Goal: Use online tool/utility

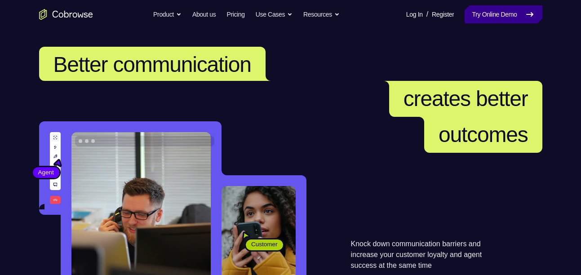
click at [482, 10] on link "Try Online Demo" at bounding box center [503, 14] width 77 height 18
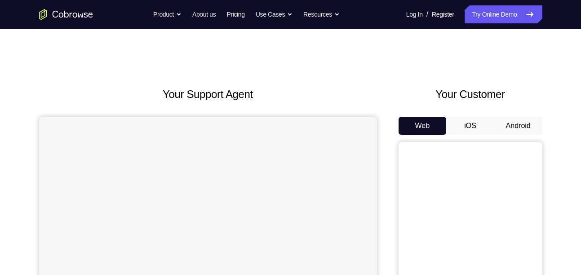
click at [520, 125] on button "Android" at bounding box center [519, 126] width 48 height 18
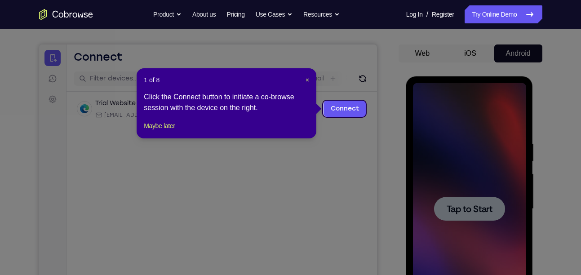
scroll to position [72, 0]
click at [306, 83] on span "×" at bounding box center [308, 80] width 4 height 7
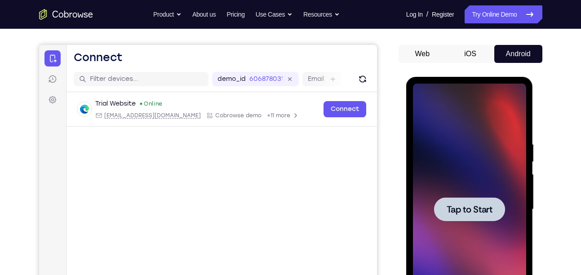
scroll to position [188, 0]
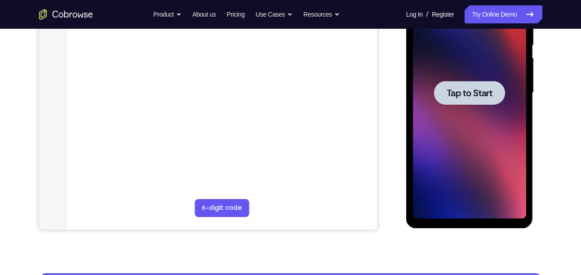
click at [464, 93] on span "Tap to Start" at bounding box center [470, 93] width 46 height 9
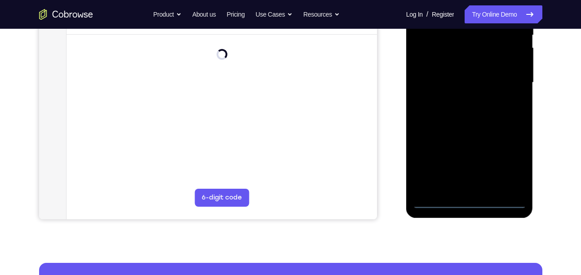
scroll to position [199, 0]
click at [469, 201] on div at bounding box center [469, 82] width 113 height 252
click at [507, 169] on div at bounding box center [469, 82] width 113 height 252
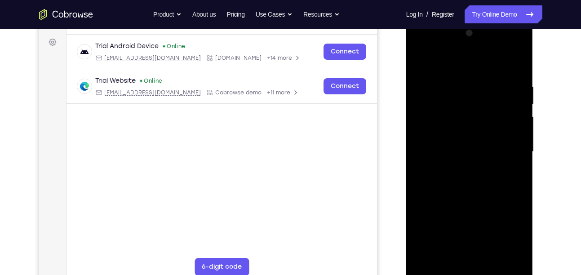
scroll to position [129, 0]
click at [448, 66] on div at bounding box center [469, 153] width 113 height 252
click at [461, 102] on div at bounding box center [469, 153] width 113 height 252
click at [434, 66] on div at bounding box center [469, 153] width 113 height 252
click at [446, 120] on div at bounding box center [469, 153] width 113 height 252
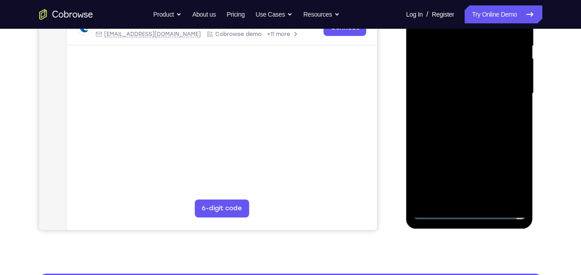
scroll to position [188, 0]
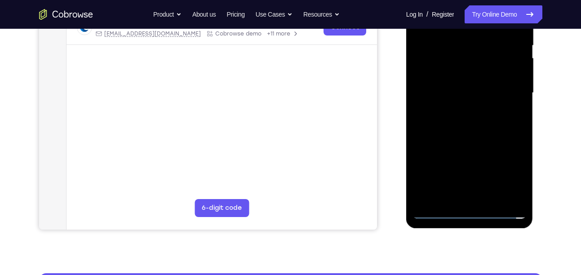
click at [433, 210] on div at bounding box center [469, 93] width 113 height 252
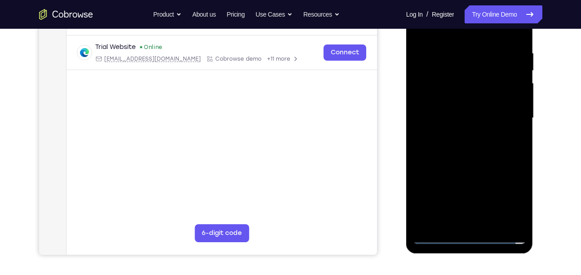
scroll to position [162, 0]
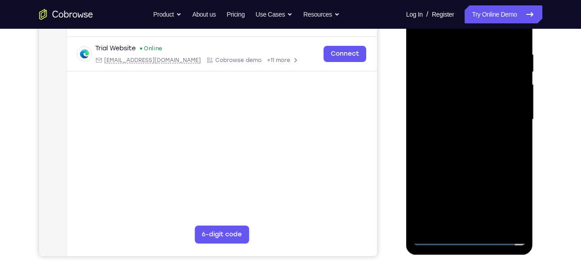
click at [428, 152] on div at bounding box center [469, 120] width 113 height 252
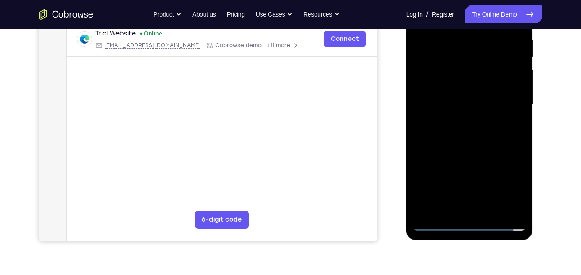
scroll to position [176, 0]
click at [492, 84] on div at bounding box center [469, 105] width 113 height 252
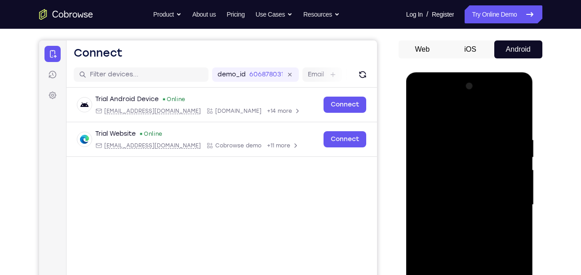
scroll to position [76, 0]
click at [513, 117] on div at bounding box center [469, 206] width 113 height 252
click at [508, 115] on div at bounding box center [469, 206] width 113 height 252
click at [513, 118] on div at bounding box center [469, 206] width 113 height 252
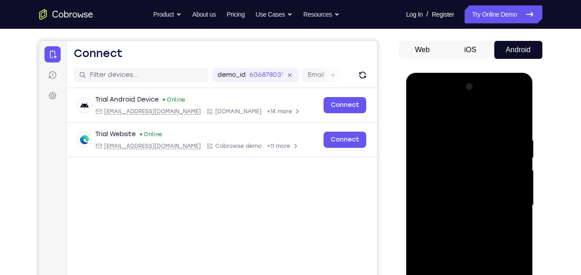
click at [458, 221] on div at bounding box center [469, 206] width 113 height 252
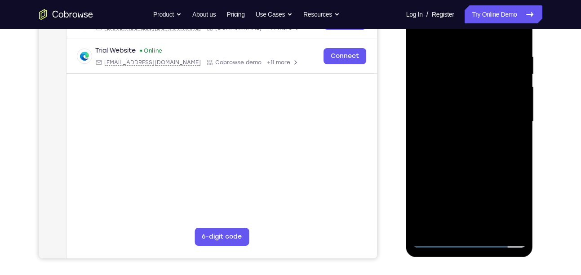
scroll to position [161, 0]
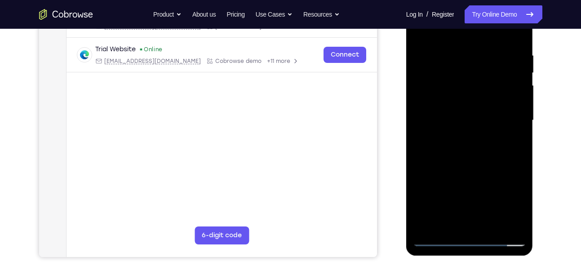
click at [467, 204] on div at bounding box center [469, 121] width 113 height 252
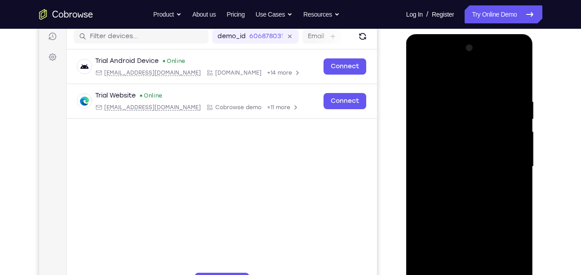
scroll to position [114, 0]
click at [417, 61] on div at bounding box center [469, 167] width 113 height 252
click at [429, 143] on div at bounding box center [469, 167] width 113 height 252
click at [445, 171] on div at bounding box center [469, 167] width 113 height 252
click at [440, 142] on div at bounding box center [469, 167] width 113 height 252
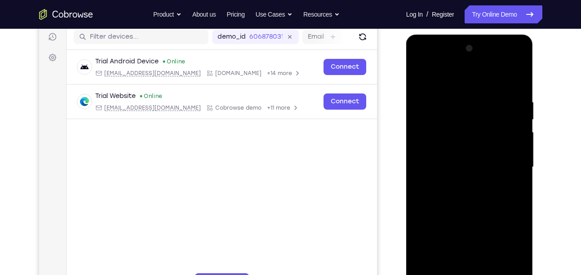
click at [439, 151] on div at bounding box center [469, 167] width 113 height 252
click at [441, 161] on div at bounding box center [469, 167] width 113 height 252
click at [514, 160] on div at bounding box center [469, 167] width 113 height 252
click at [490, 179] on div at bounding box center [469, 167] width 113 height 252
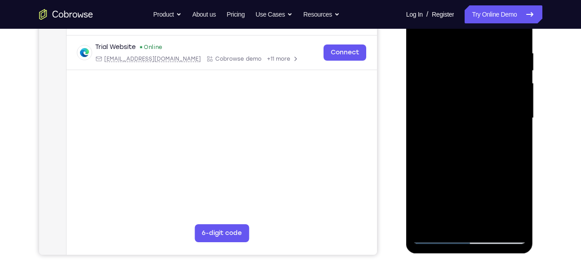
scroll to position [164, 0]
click at [470, 226] on div at bounding box center [469, 118] width 113 height 252
click at [489, 130] on div at bounding box center [469, 118] width 113 height 252
click at [458, 35] on div at bounding box center [469, 118] width 113 height 252
click at [464, 117] on div at bounding box center [469, 118] width 113 height 252
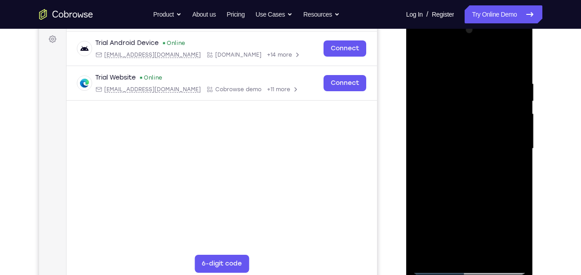
scroll to position [132, 0]
click at [473, 145] on div at bounding box center [469, 149] width 113 height 252
click at [423, 62] on div at bounding box center [469, 149] width 113 height 252
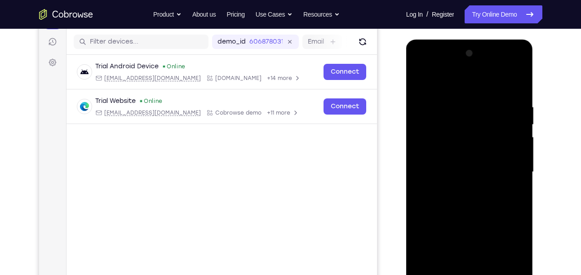
scroll to position [109, 0]
click at [519, 82] on div at bounding box center [469, 173] width 113 height 252
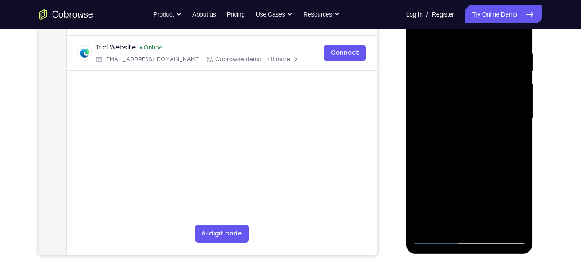
scroll to position [163, 0]
click at [480, 83] on div at bounding box center [469, 118] width 113 height 252
click at [473, 116] on div at bounding box center [469, 118] width 113 height 252
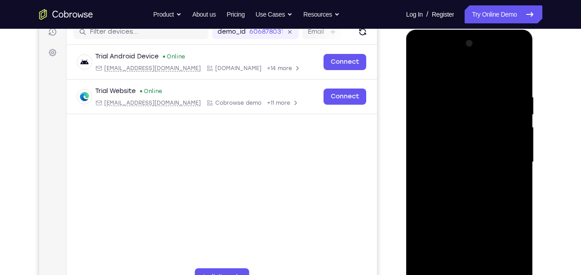
scroll to position [119, 0]
click at [421, 66] on div at bounding box center [469, 163] width 113 height 252
click at [421, 70] on div at bounding box center [469, 163] width 113 height 252
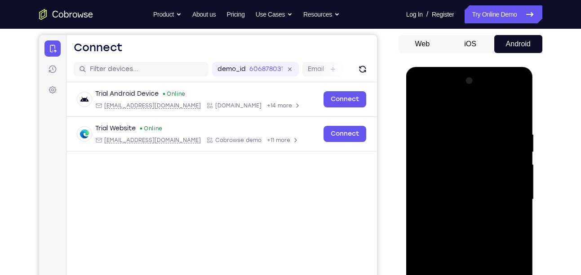
scroll to position [80, 0]
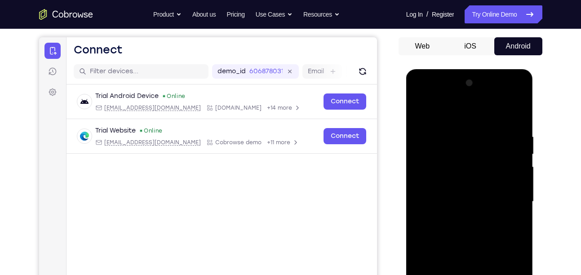
click at [419, 112] on div at bounding box center [469, 202] width 113 height 252
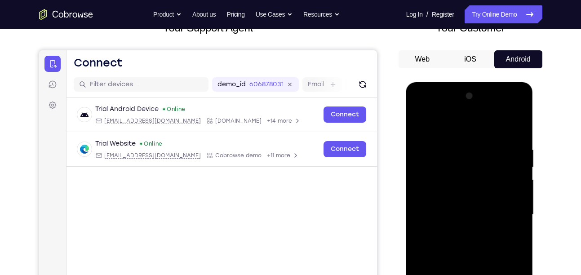
scroll to position [66, 0]
click at [510, 112] on div at bounding box center [469, 215] width 113 height 252
click at [421, 107] on div at bounding box center [469, 215] width 113 height 252
click at [456, 165] on div at bounding box center [469, 215] width 113 height 252
click at [439, 115] on div at bounding box center [469, 215] width 113 height 252
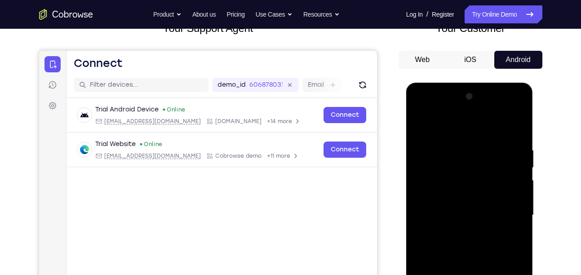
click at [439, 123] on div at bounding box center [469, 215] width 113 height 252
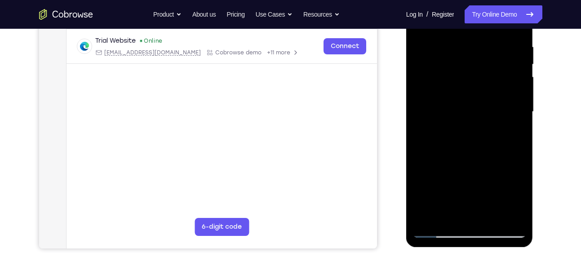
scroll to position [170, 0]
click at [432, 195] on div at bounding box center [469, 112] width 113 height 252
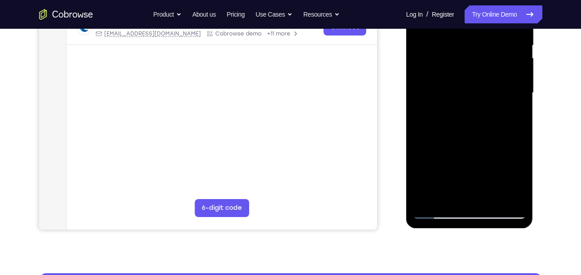
scroll to position [187, 0]
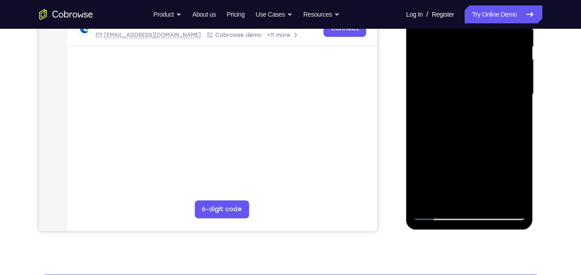
click at [452, 197] on div at bounding box center [469, 95] width 113 height 252
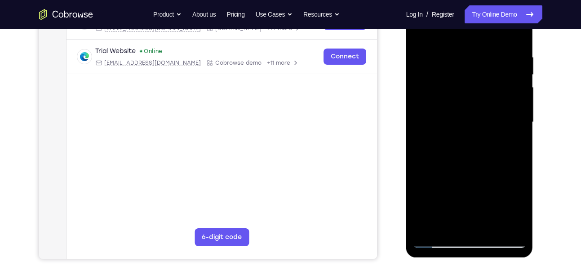
scroll to position [160, 0]
click at [437, 243] on div at bounding box center [469, 122] width 113 height 252
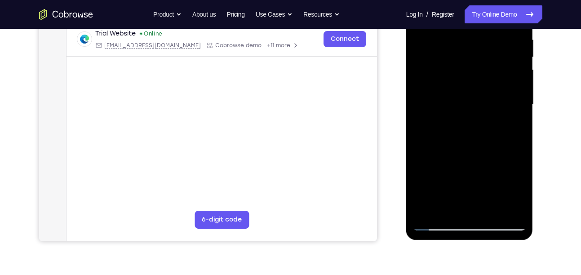
scroll to position [175, 0]
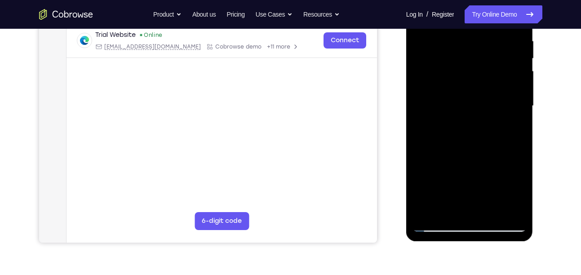
drag, startPoint x: 500, startPoint y: 109, endPoint x: 296, endPoint y: 127, distance: 204.9
click at [406, 127] on html "Online web based iOS Simulators and Android Emulators. Run iPhone, iPad, Mobile…" at bounding box center [470, 108] width 128 height 270
drag, startPoint x: 488, startPoint y: 107, endPoint x: 301, endPoint y: 117, distance: 186.8
click at [406, 117] on html "Online web based iOS Simulators and Android Emulators. Run iPhone, iPad, Mobile…" at bounding box center [470, 108] width 128 height 270
drag, startPoint x: 517, startPoint y: 102, endPoint x: 308, endPoint y: 124, distance: 210.2
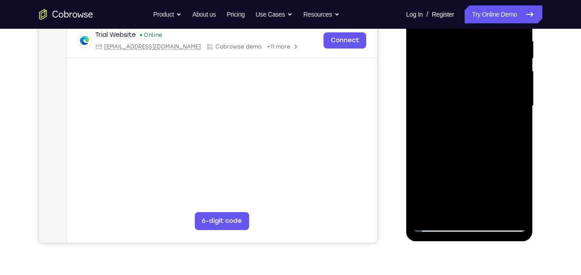
click at [406, 124] on html "Online web based iOS Simulators and Android Emulators. Run iPhone, iPad, Mobile…" at bounding box center [470, 108] width 128 height 270
drag, startPoint x: 513, startPoint y: 113, endPoint x: 319, endPoint y: 111, distance: 194.2
click at [406, 111] on html "Online web based iOS Simulators and Android Emulators. Run iPhone, iPad, Mobile…" at bounding box center [470, 108] width 128 height 270
drag, startPoint x: 494, startPoint y: 100, endPoint x: 357, endPoint y: 90, distance: 137.5
click at [406, 90] on html "Online web based iOS Simulators and Android Emulators. Run iPhone, iPad, Mobile…" at bounding box center [470, 108] width 128 height 270
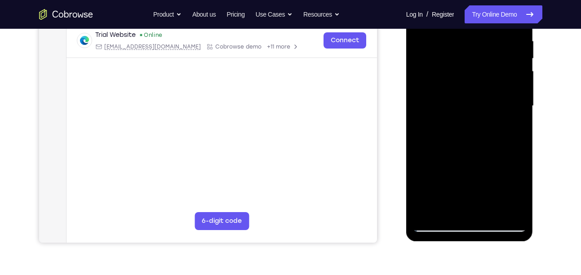
drag, startPoint x: 497, startPoint y: 147, endPoint x: 483, endPoint y: -3, distance: 150.9
click at [483, 0] on div at bounding box center [469, 106] width 113 height 252
drag, startPoint x: 492, startPoint y: 133, endPoint x: 479, endPoint y: -25, distance: 158.3
click at [479, 0] on div at bounding box center [469, 107] width 127 height 268
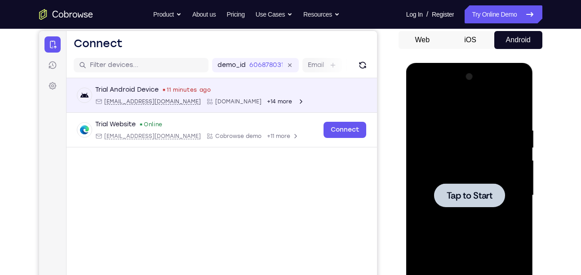
scroll to position [86, 0]
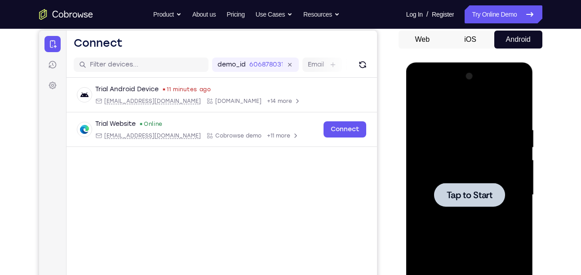
click at [474, 201] on div at bounding box center [469, 195] width 71 height 24
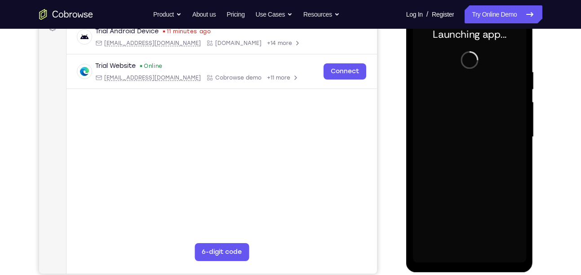
scroll to position [136, 0]
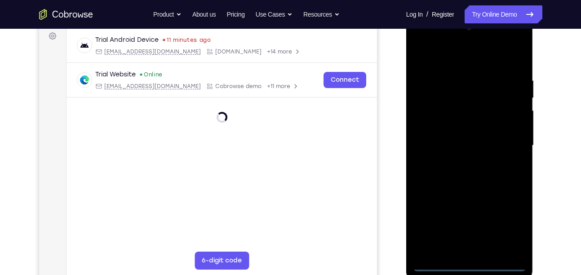
click at [469, 270] on div at bounding box center [469, 146] width 113 height 252
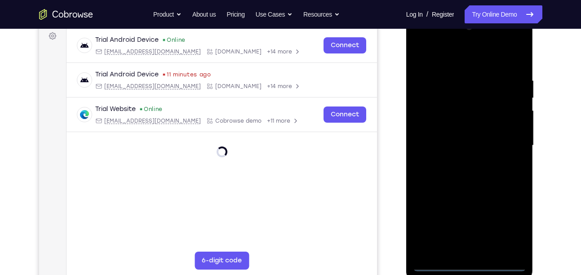
click at [511, 222] on div at bounding box center [469, 146] width 113 height 252
click at [450, 52] on div at bounding box center [469, 146] width 113 height 252
click at [447, 98] on div at bounding box center [469, 146] width 113 height 252
click at [468, 241] on div at bounding box center [469, 146] width 113 height 252
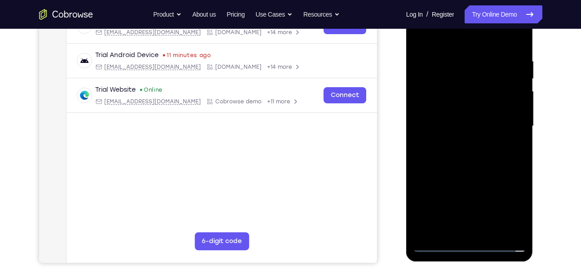
scroll to position [156, 0]
click at [465, 202] on div at bounding box center [469, 126] width 113 height 252
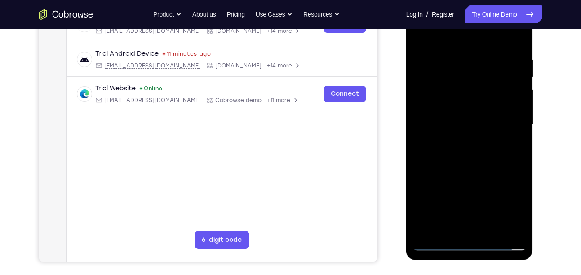
scroll to position [157, 0]
click at [437, 242] on div at bounding box center [469, 125] width 113 height 252
click at [452, 150] on div at bounding box center [469, 125] width 113 height 252
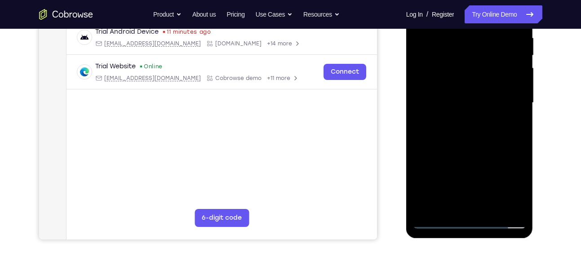
scroll to position [179, 0]
click at [438, 219] on div at bounding box center [469, 103] width 113 height 252
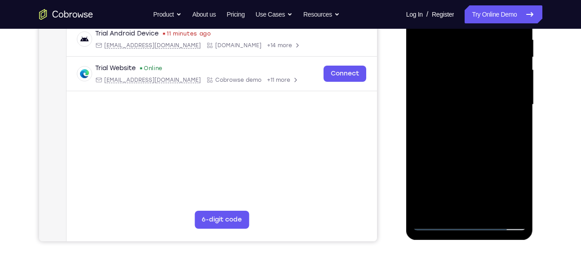
scroll to position [176, 0]
click at [437, 223] on div at bounding box center [469, 105] width 113 height 252
click at [431, 83] on div at bounding box center [469, 105] width 113 height 252
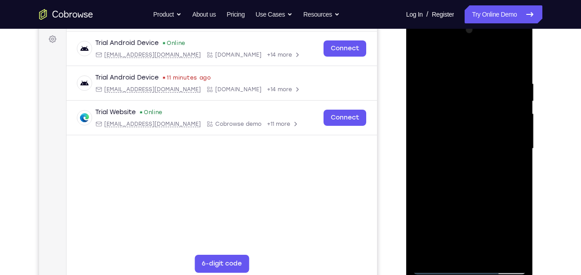
scroll to position [132, 0]
click at [480, 62] on div at bounding box center [469, 149] width 113 height 252
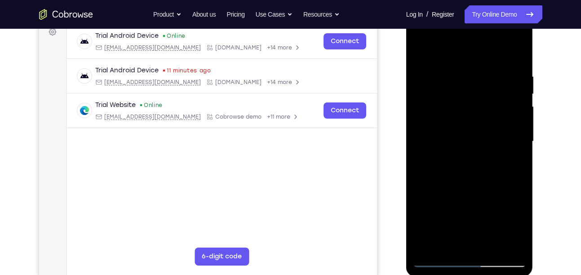
scroll to position [120, 0]
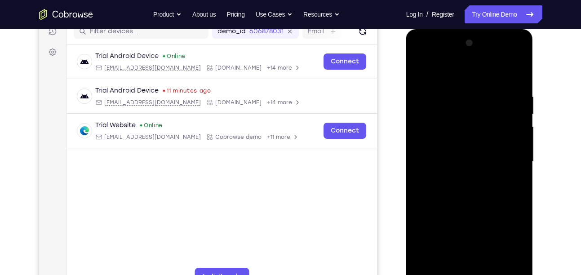
click at [424, 59] on div at bounding box center [469, 162] width 113 height 252
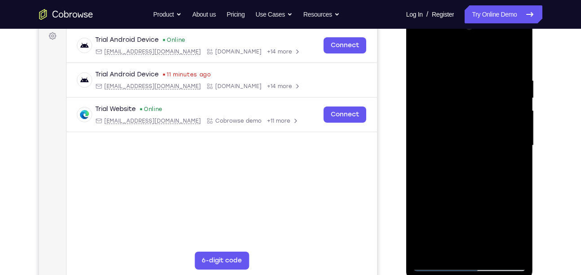
scroll to position [135, 0]
click at [473, 98] on div at bounding box center [469, 146] width 113 height 252
click at [437, 265] on div at bounding box center [469, 146] width 113 height 252
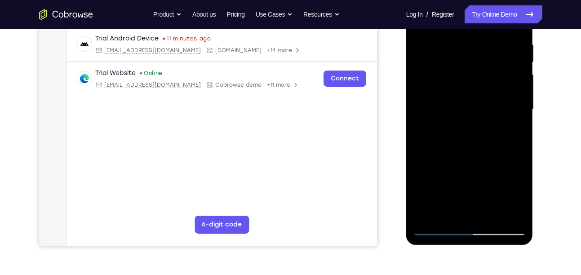
scroll to position [172, 0]
click at [516, 148] on div at bounding box center [469, 109] width 113 height 252
click at [505, 190] on div at bounding box center [469, 109] width 113 height 252
click at [468, 228] on div at bounding box center [469, 109] width 113 height 252
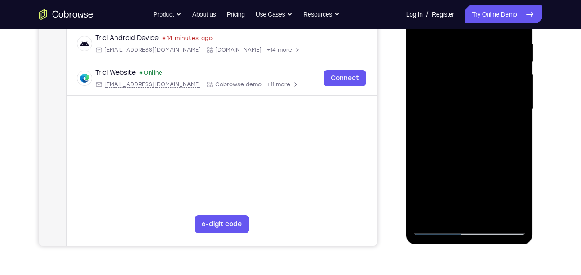
click at [502, 226] on div at bounding box center [469, 109] width 113 height 252
click at [473, 228] on div at bounding box center [469, 109] width 113 height 252
click at [427, 191] on div at bounding box center [469, 109] width 113 height 252
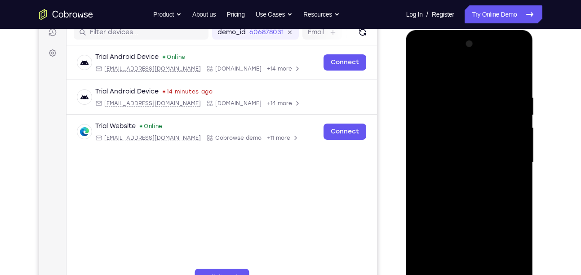
scroll to position [118, 0]
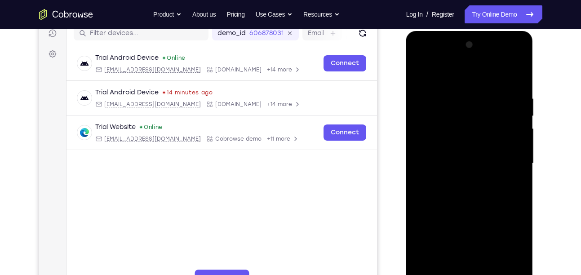
click at [456, 95] on div at bounding box center [469, 164] width 113 height 252
click at [419, 60] on div at bounding box center [469, 164] width 113 height 252
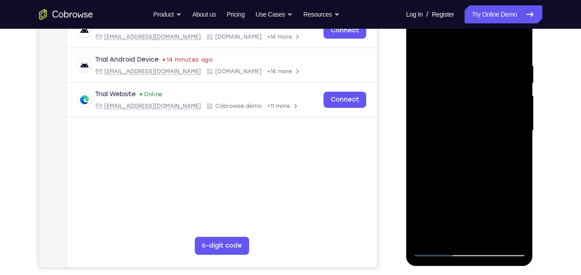
scroll to position [152, 0]
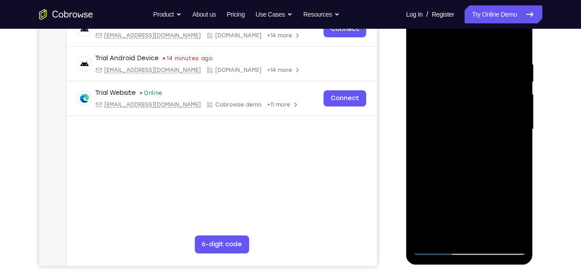
click at [468, 246] on div at bounding box center [469, 130] width 113 height 252
click at [427, 208] on div at bounding box center [469, 130] width 113 height 252
click at [482, 56] on div at bounding box center [469, 130] width 113 height 252
click at [479, 66] on div at bounding box center [469, 130] width 113 height 252
click at [438, 246] on div at bounding box center [469, 130] width 113 height 252
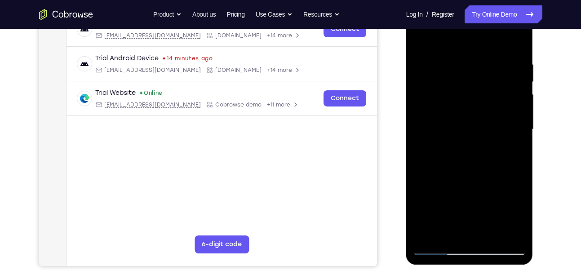
click at [459, 57] on div at bounding box center [469, 130] width 113 height 252
click at [431, 109] on div at bounding box center [469, 130] width 113 height 252
click at [432, 106] on div at bounding box center [469, 130] width 113 height 252
click at [472, 223] on div at bounding box center [469, 130] width 113 height 252
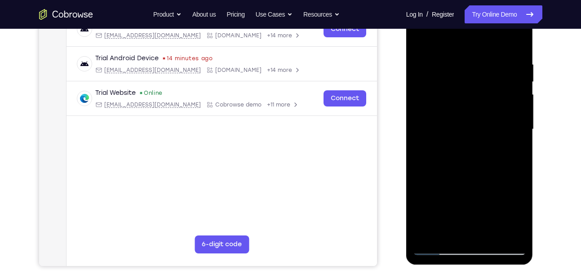
click at [467, 245] on div at bounding box center [469, 130] width 113 height 252
click at [474, 247] on div at bounding box center [469, 130] width 113 height 252
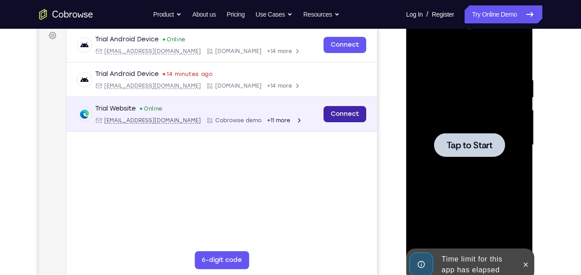
scroll to position [136, 0]
